Goal: Task Accomplishment & Management: Manage account settings

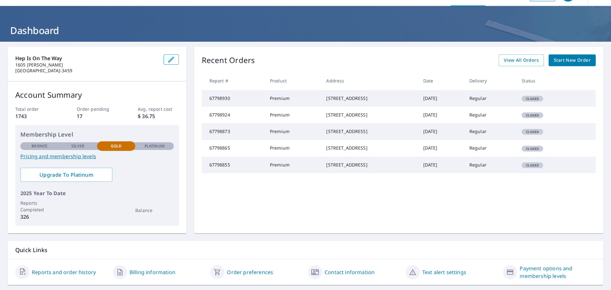
scroll to position [33, 0]
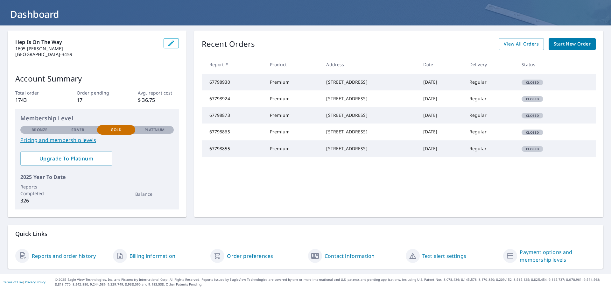
click at [164, 256] on link "Billing information" at bounding box center [152, 256] width 46 height 8
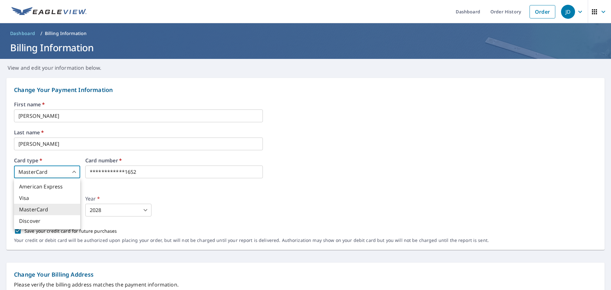
click at [65, 171] on body "**********" at bounding box center [305, 145] width 611 height 290
click at [56, 212] on li "MasterCard" at bounding box center [47, 209] width 66 height 11
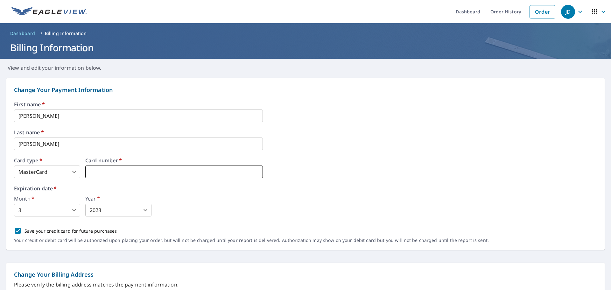
click at [130, 168] on iframe at bounding box center [174, 171] width 178 height 13
click at [63, 209] on body "JD JD Dashboard Order History Order JD Dashboard / Billing Information Billing …" at bounding box center [305, 145] width 611 height 290
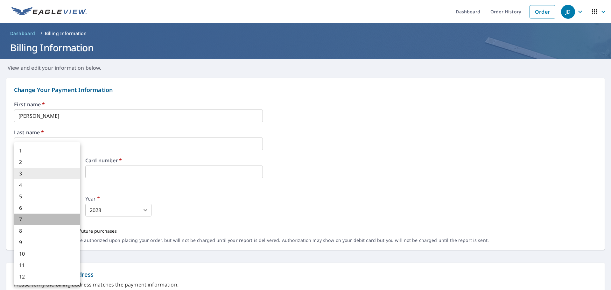
click at [62, 222] on li "7" at bounding box center [47, 218] width 66 height 11
type input "7"
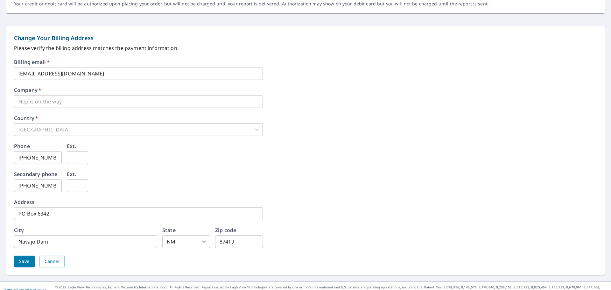
scroll to position [244, 0]
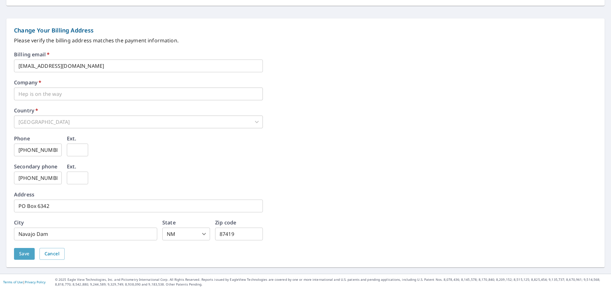
click at [16, 254] on button "Save" at bounding box center [24, 254] width 21 height 12
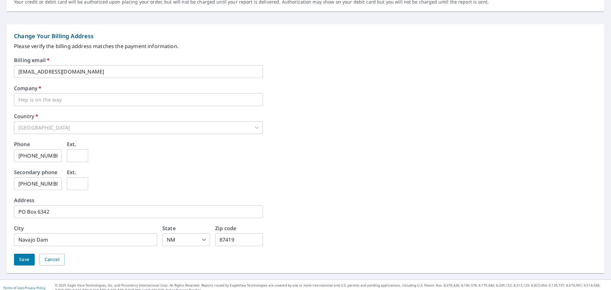
scroll to position [260, 0]
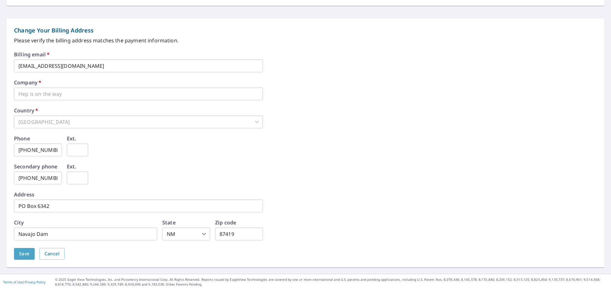
click at [20, 252] on span "Save" at bounding box center [24, 254] width 10 height 8
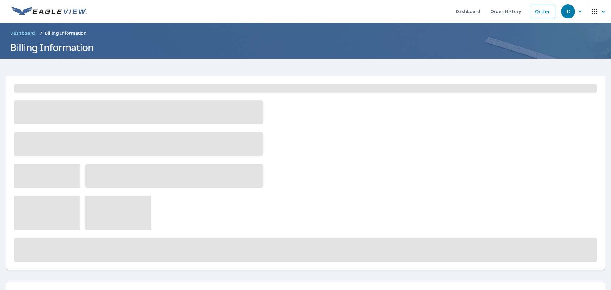
scroll to position [0, 0]
